Goal: Navigation & Orientation: Find specific page/section

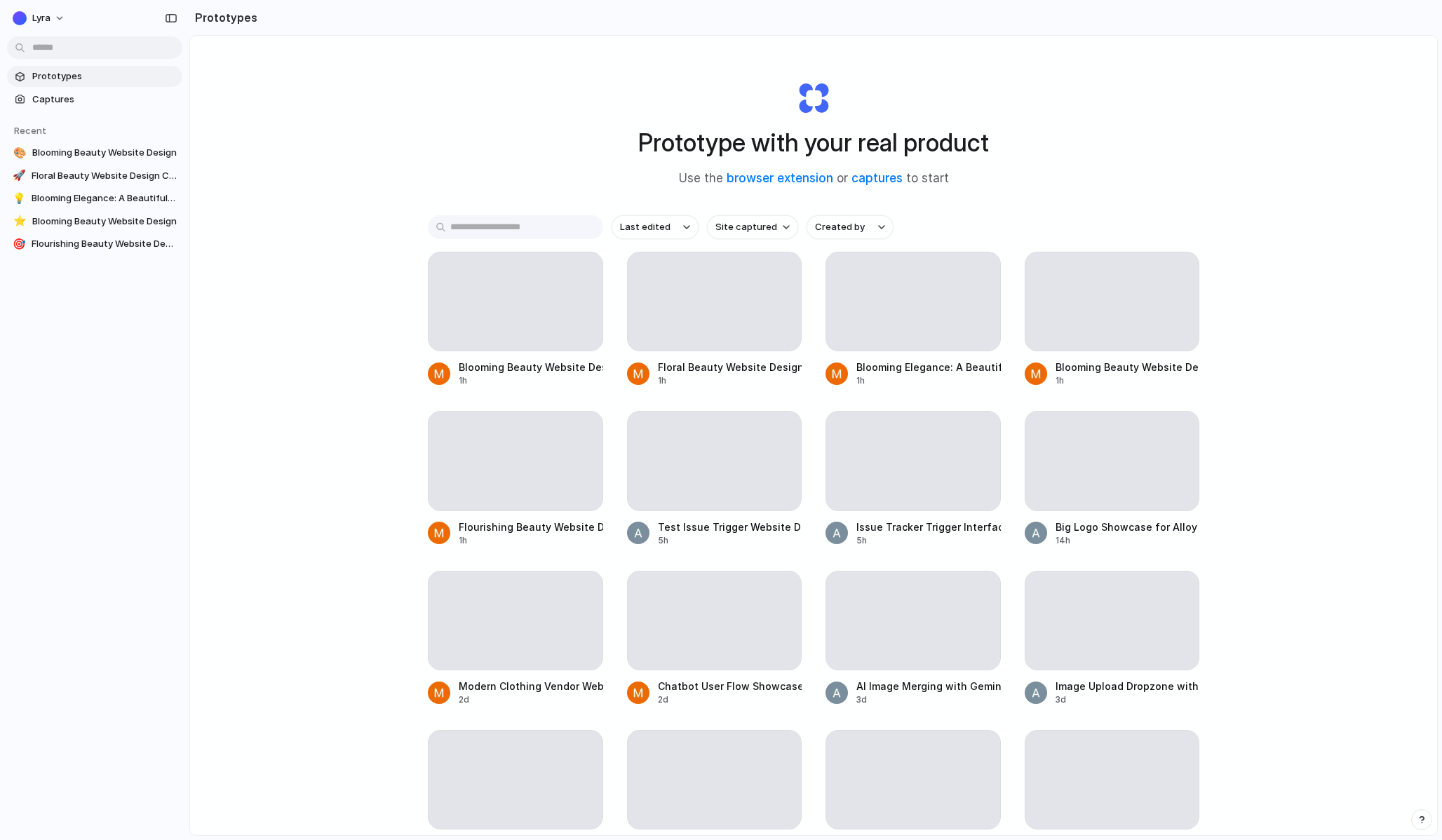
click at [57, 15] on button "Lyra" at bounding box center [39, 18] width 65 height 22
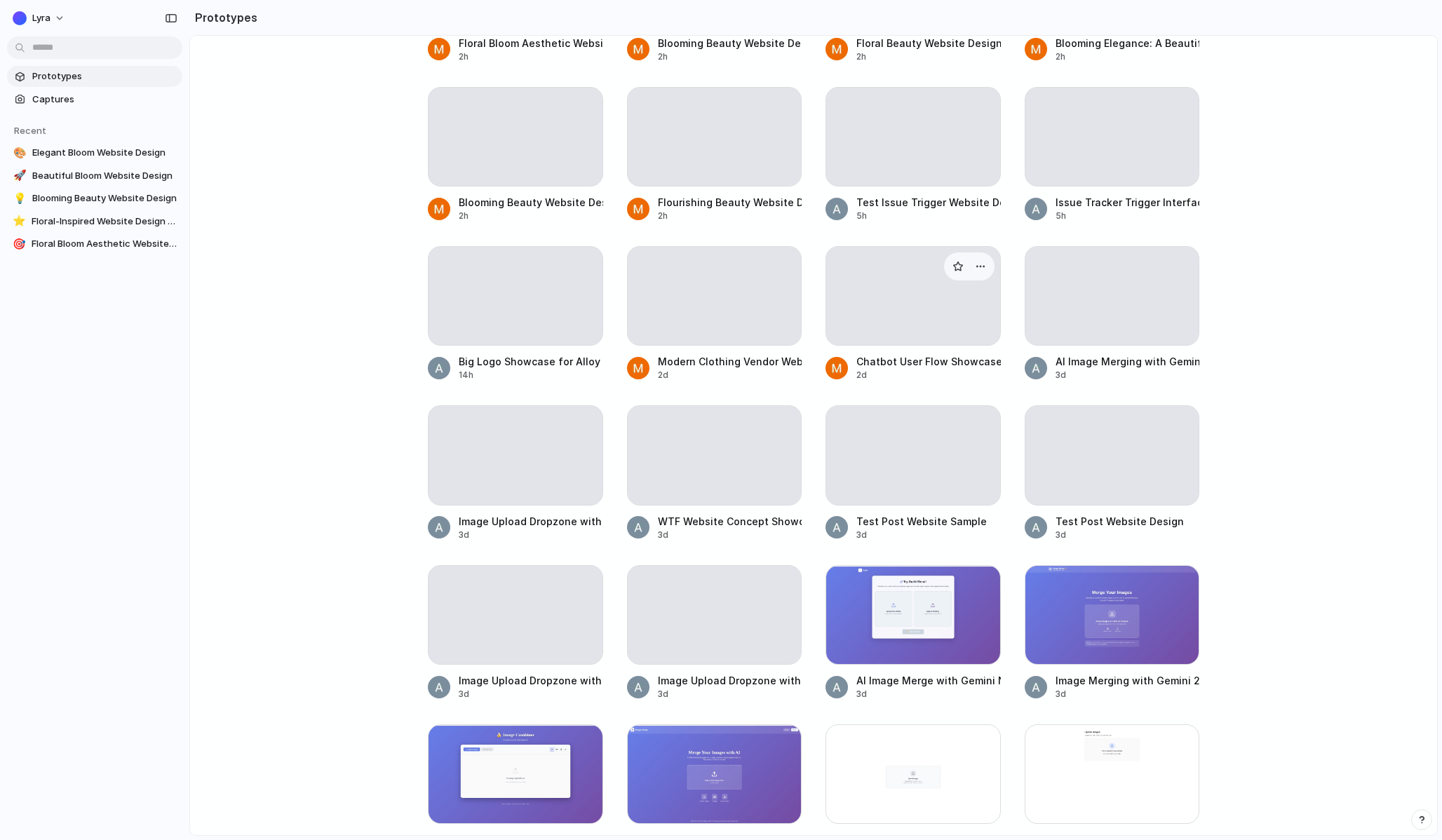
scroll to position [470, 0]
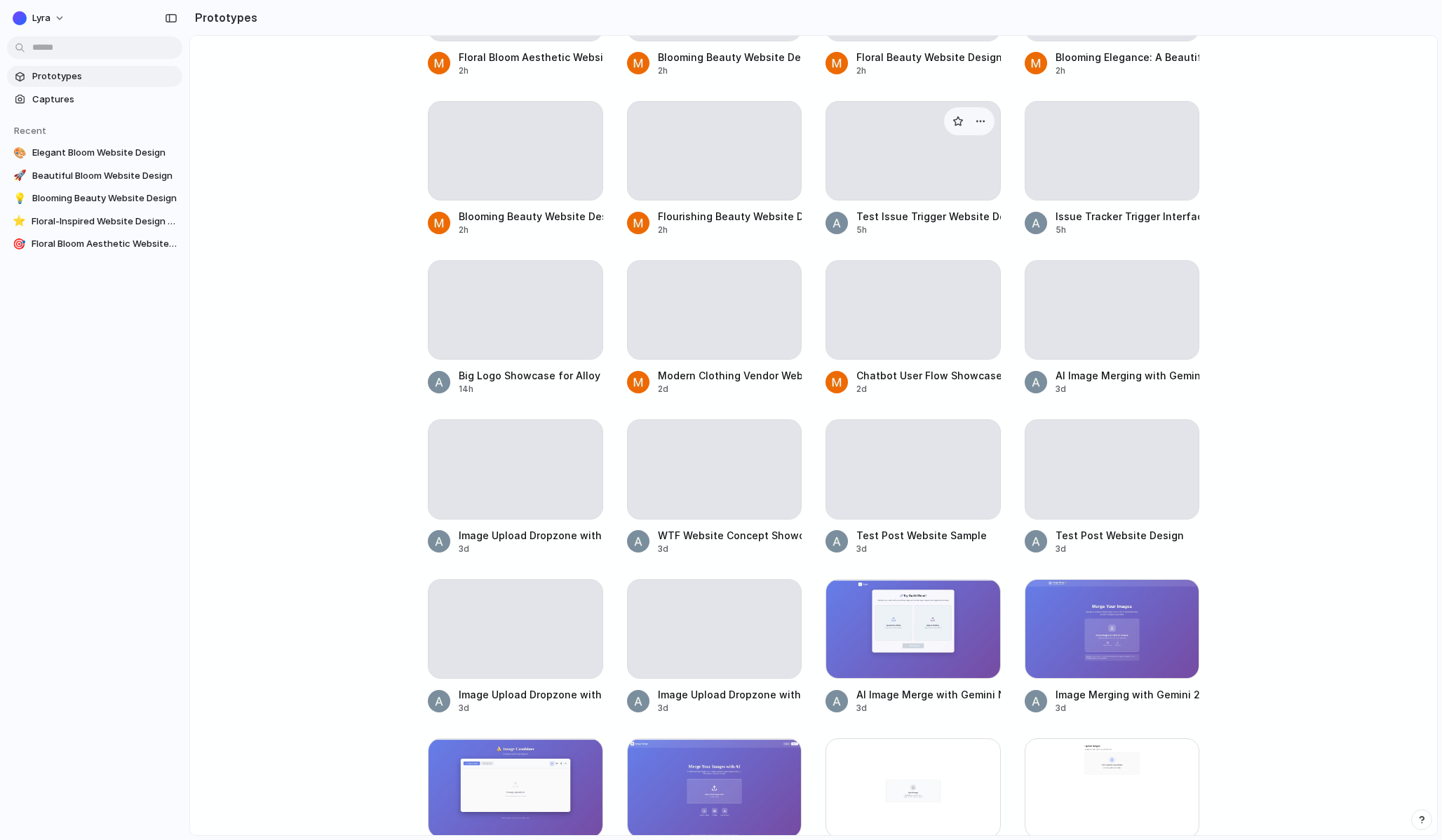
click at [852, 167] on div at bounding box center [913, 151] width 174 height 98
